Goal: Information Seeking & Learning: Learn about a topic

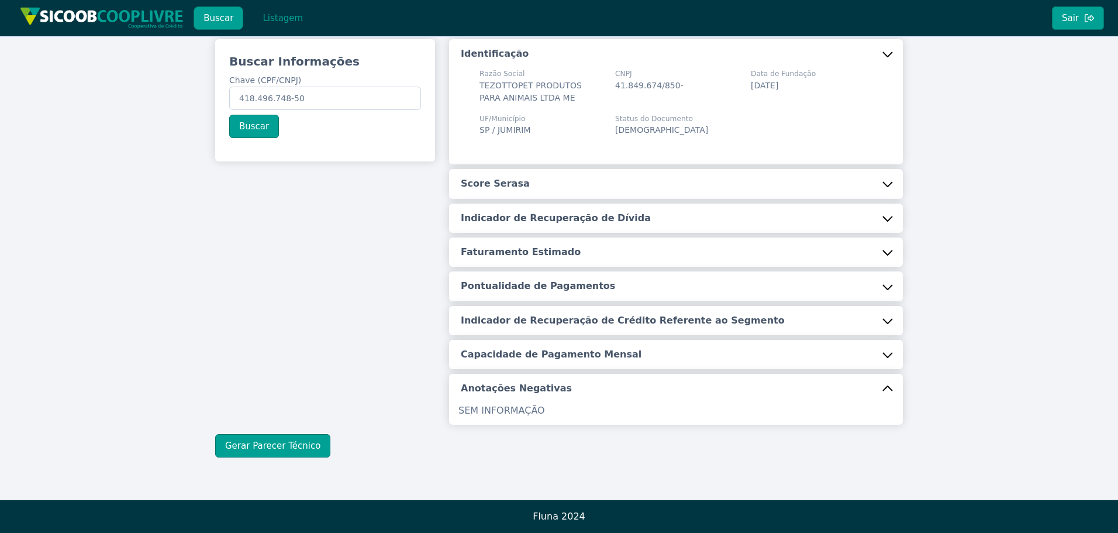
scroll to position [39, 0]
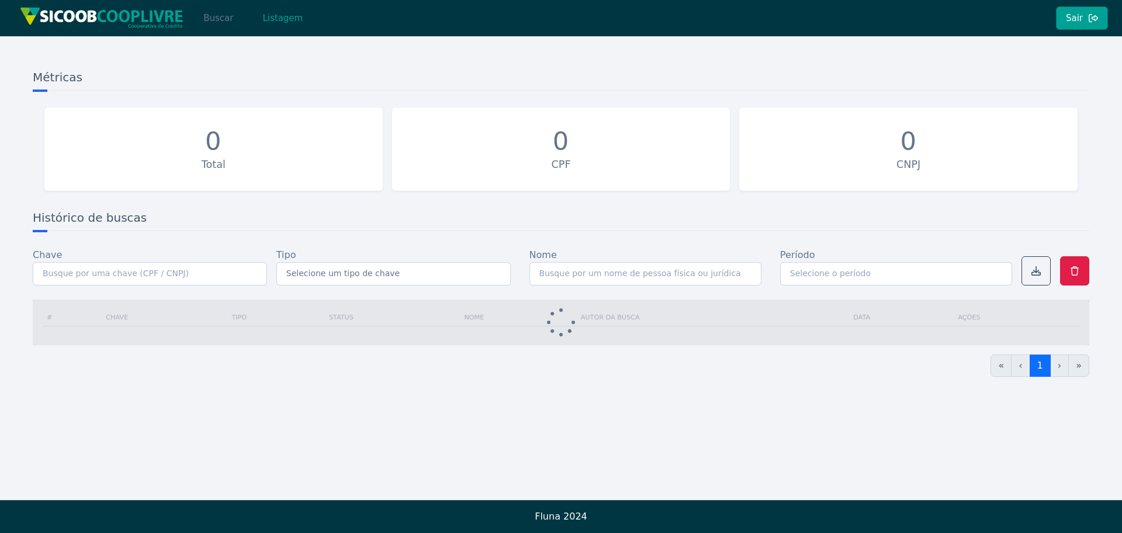
click at [219, 19] on button "Buscar" at bounding box center [218, 17] width 50 height 23
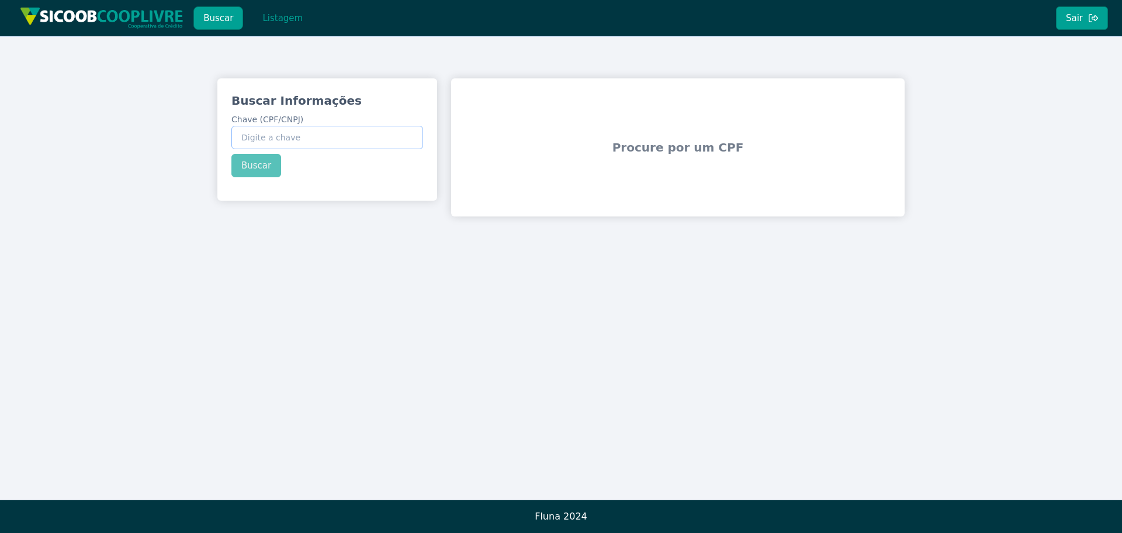
click at [357, 137] on input "Chave (CPF/CNPJ)" at bounding box center [327, 137] width 192 height 23
paste input "17.297.675/0001-47"
type input "17.297.675/0001-47"
click at [271, 165] on div "Buscar Informações Chave (CPF/CNPJ) 17.297.675/0001-47 Buscar" at bounding box center [327, 134] width 220 height 113
click at [242, 164] on button "Buscar" at bounding box center [256, 165] width 50 height 23
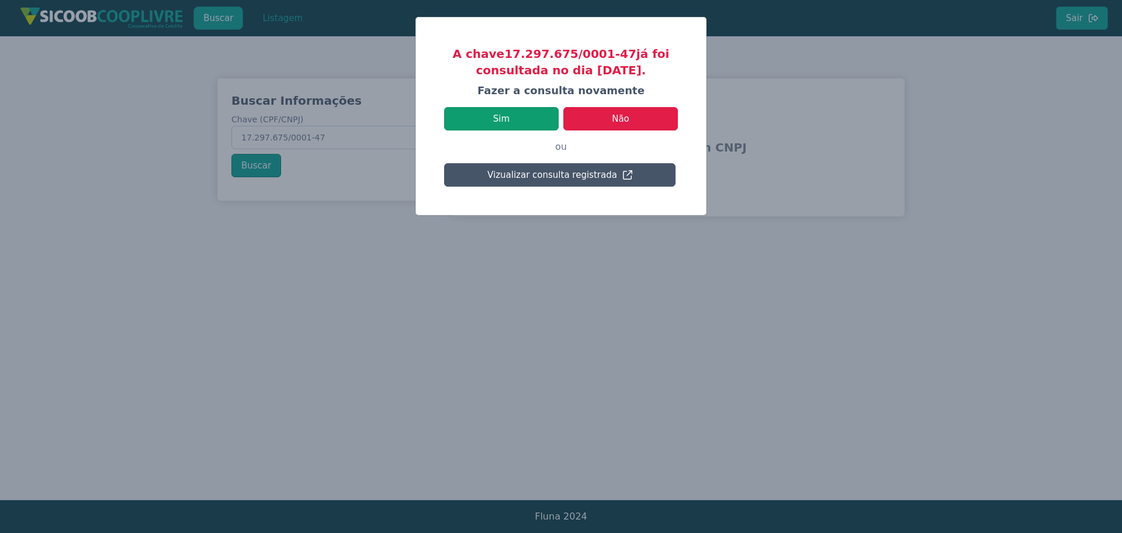
click at [529, 120] on button "Sim" at bounding box center [501, 118] width 115 height 23
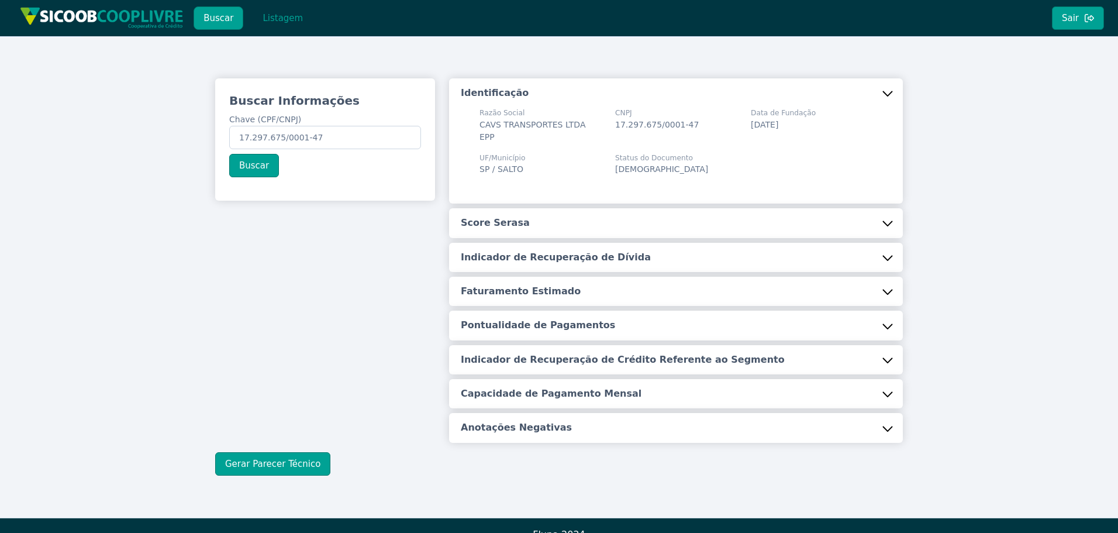
click at [489, 216] on h5 "Score Serasa" at bounding box center [495, 222] width 69 height 13
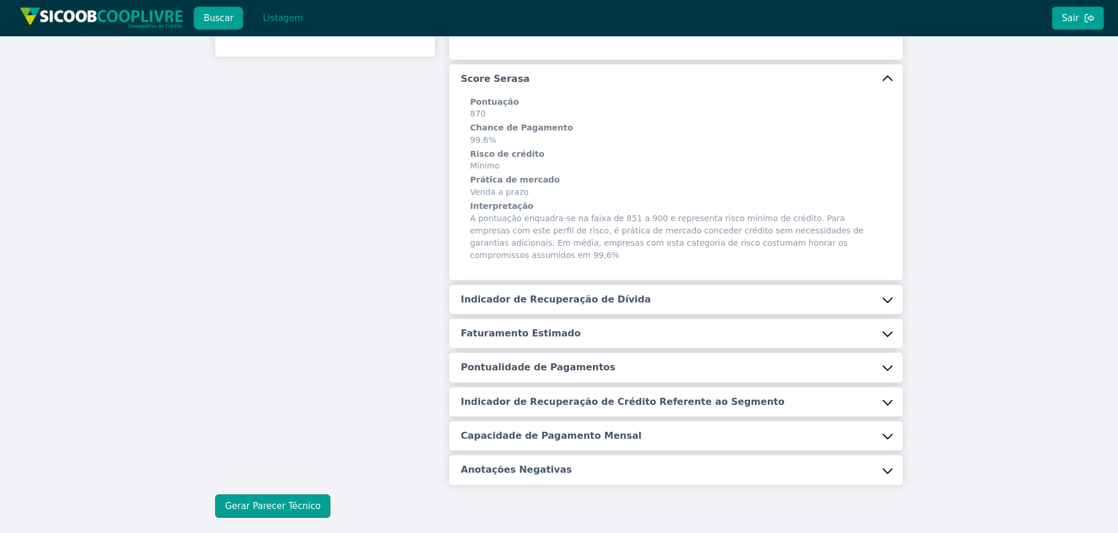
scroll to position [179, 0]
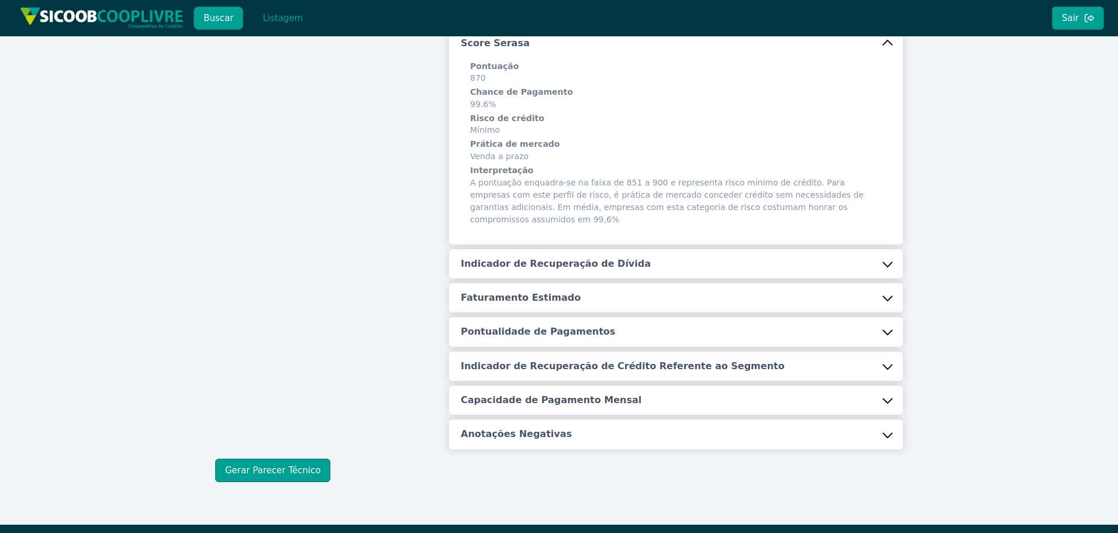
click at [493, 249] on button "Indicador de Recuperação de Dívida" at bounding box center [676, 263] width 454 height 29
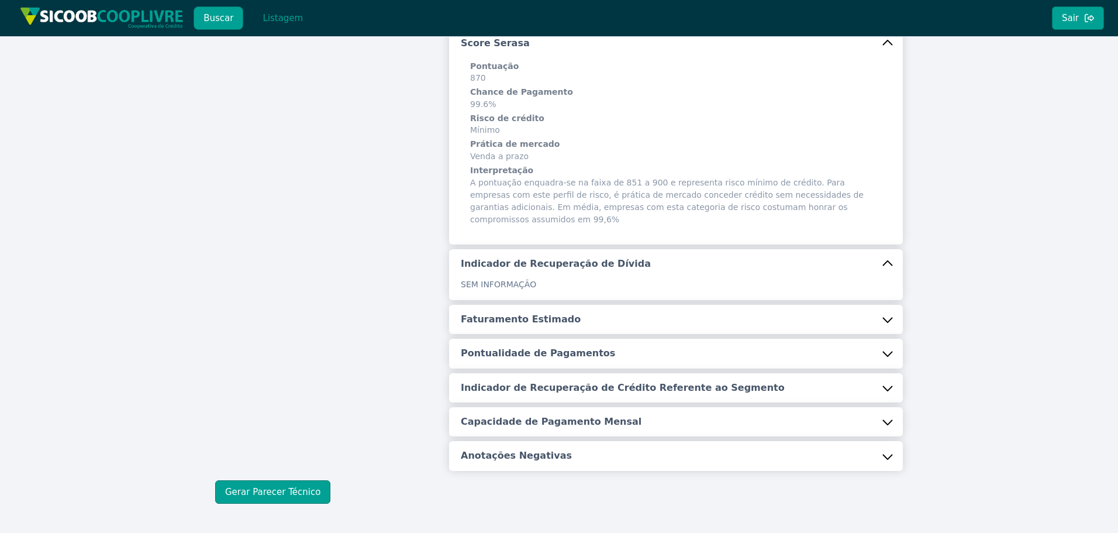
click at [548, 313] on h5 "Faturamento Estimado" at bounding box center [521, 319] width 120 height 13
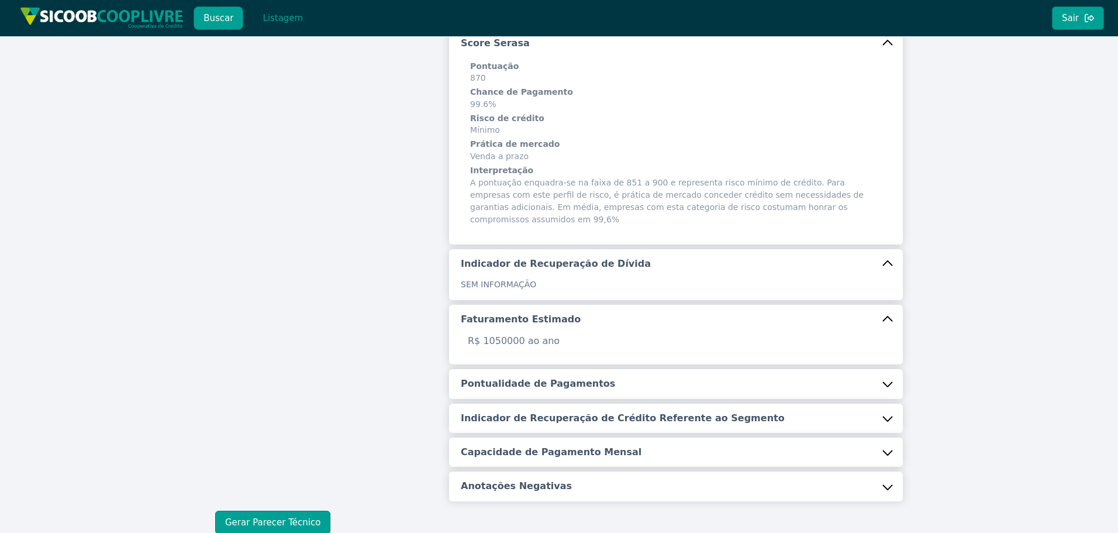
click at [549, 377] on h5 "Pontualidade de Pagamentos" at bounding box center [538, 383] width 154 height 13
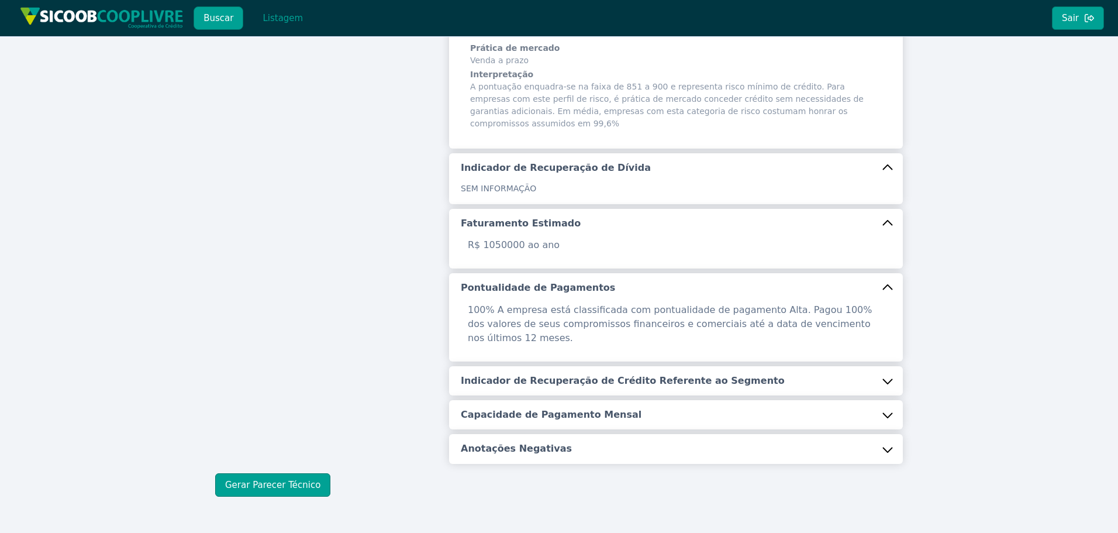
scroll to position [276, 0]
drag, startPoint x: 550, startPoint y: 339, endPoint x: 547, endPoint y: 400, distance: 61.5
click at [549, 374] on h5 "Indicador de Recuperação de Crédito Referente ao Segmento" at bounding box center [623, 380] width 324 height 13
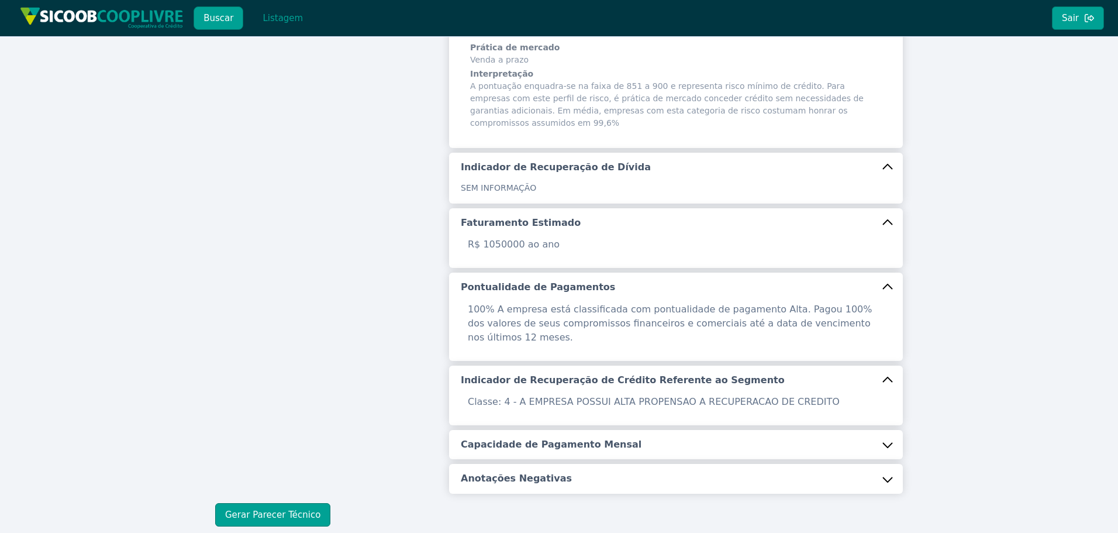
click at [547, 438] on h5 "Capacidade de Pagamento Mensal" at bounding box center [551, 444] width 181 height 13
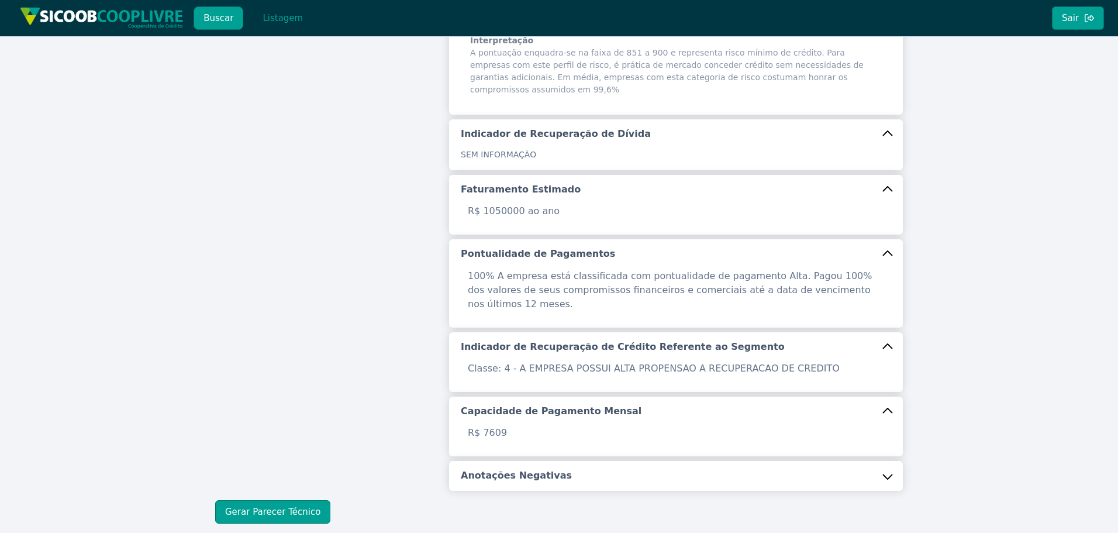
scroll to position [337, 0]
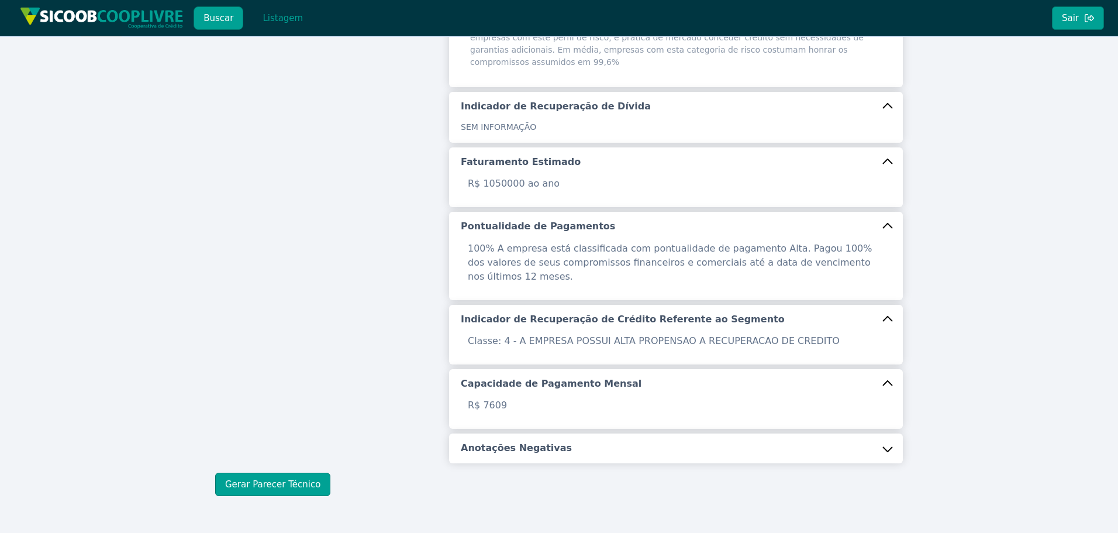
click at [493, 441] on h5 "Anotações Negativas" at bounding box center [516, 447] width 111 height 13
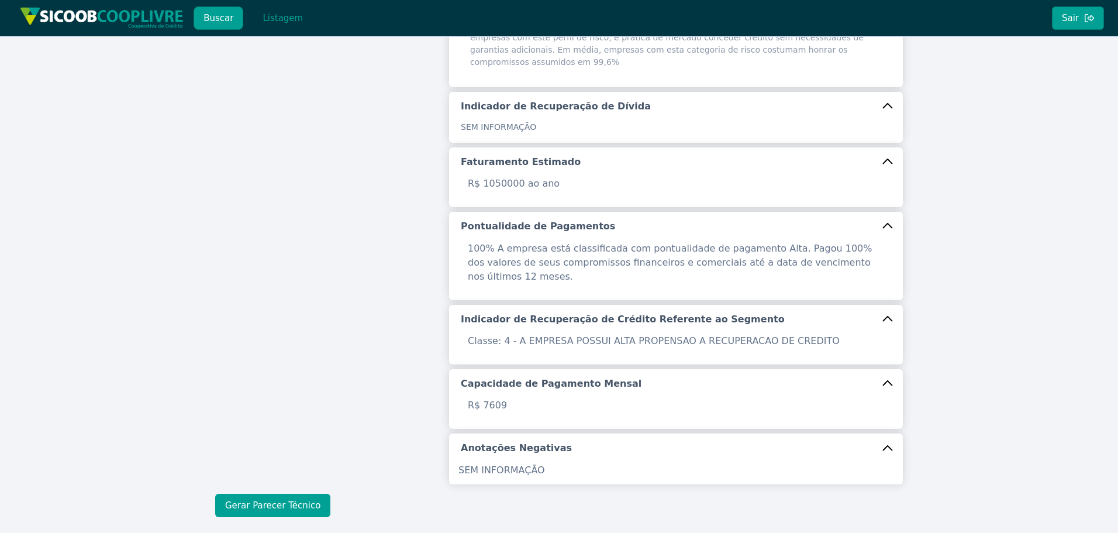
click at [260, 493] on button "Gerar Parecer Técnico" at bounding box center [272, 504] width 115 height 23
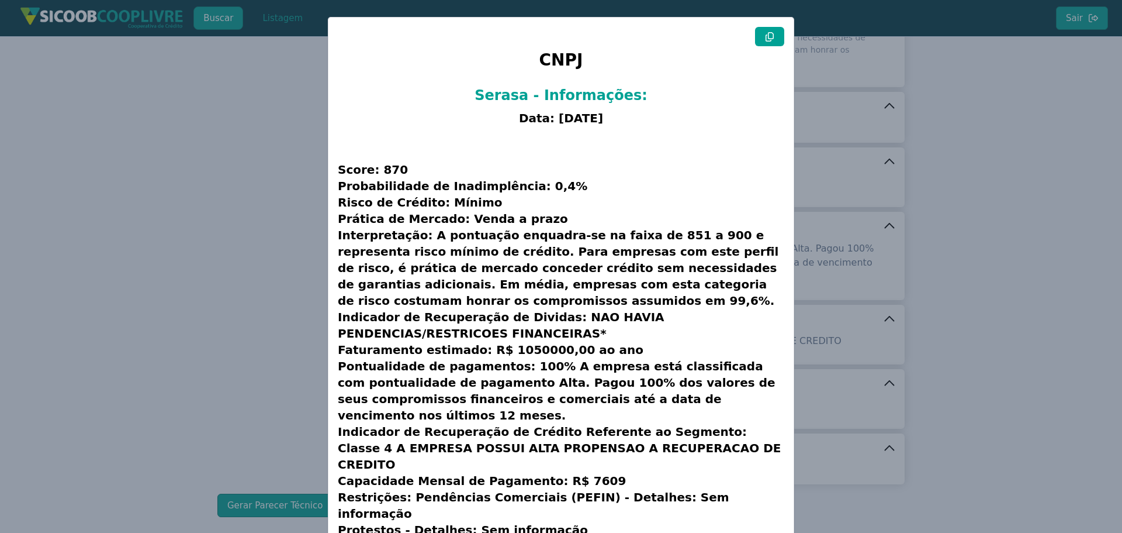
click at [765, 36] on icon at bounding box center [769, 36] width 9 height 9
click at [772, 36] on button at bounding box center [769, 36] width 29 height 19
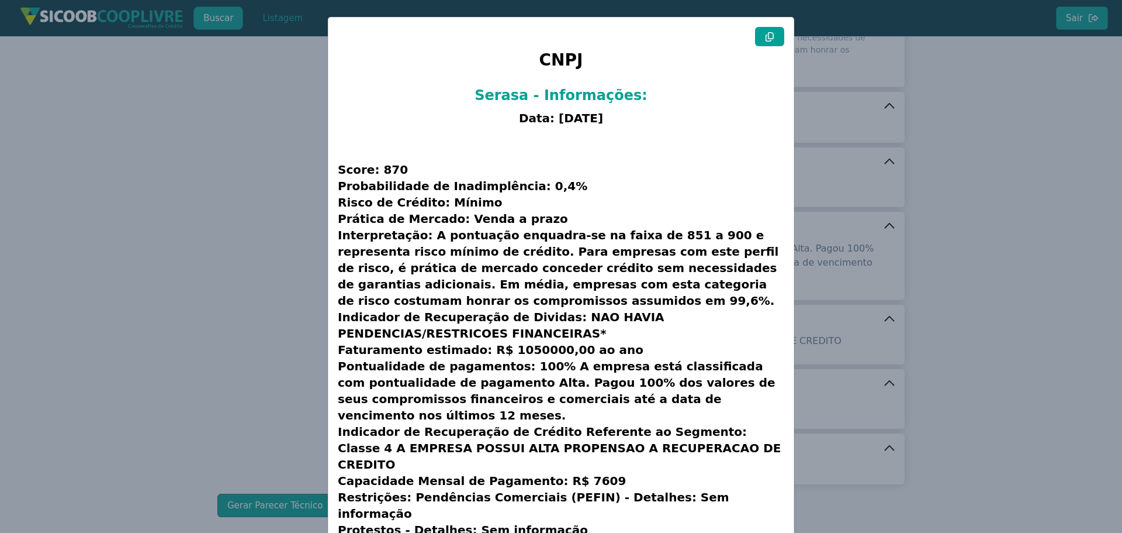
click at [169, 258] on modal-container "CNPJ Serasa - Informações: Data: 19/08/2025 Score: 870 Probabilidade de Inadimp…" at bounding box center [561, 266] width 1122 height 533
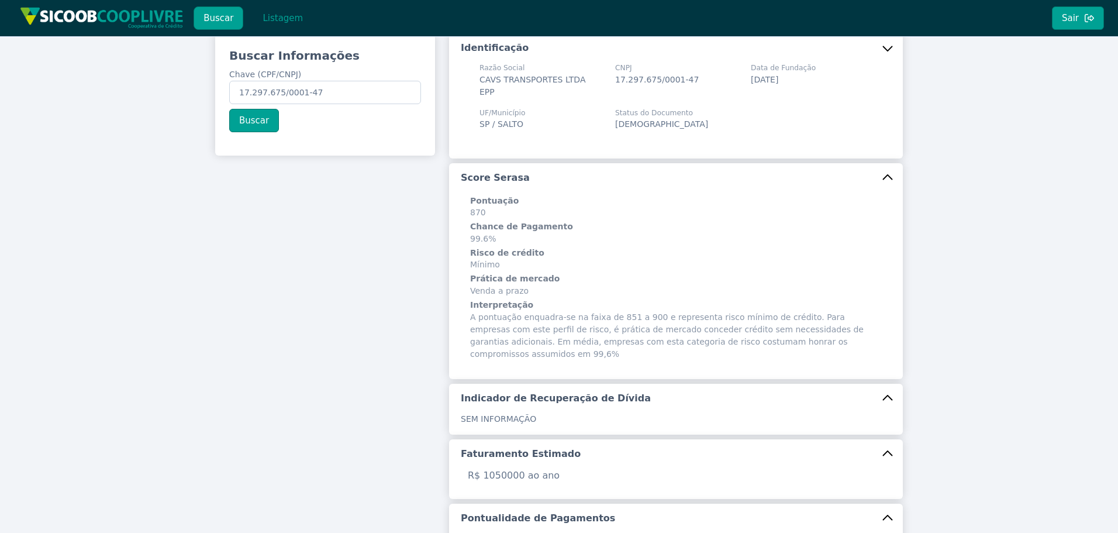
scroll to position [0, 0]
